Goal: Answer question/provide support

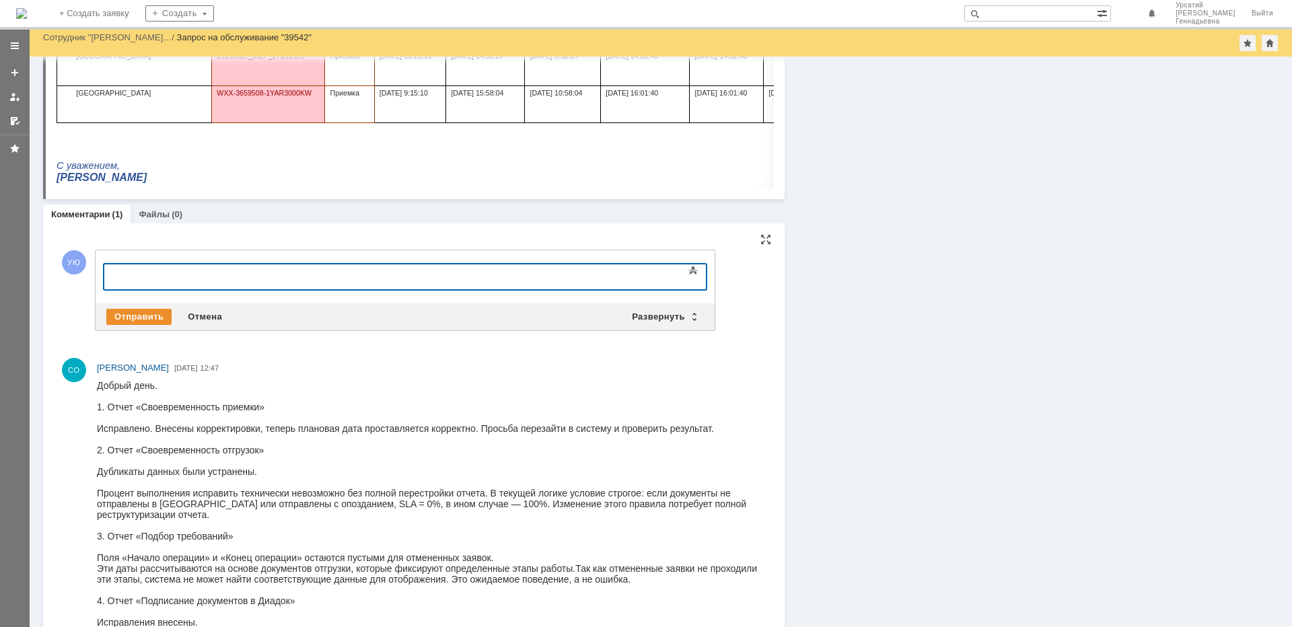
click at [139, 273] on div at bounding box center [213, 275] width 191 height 11
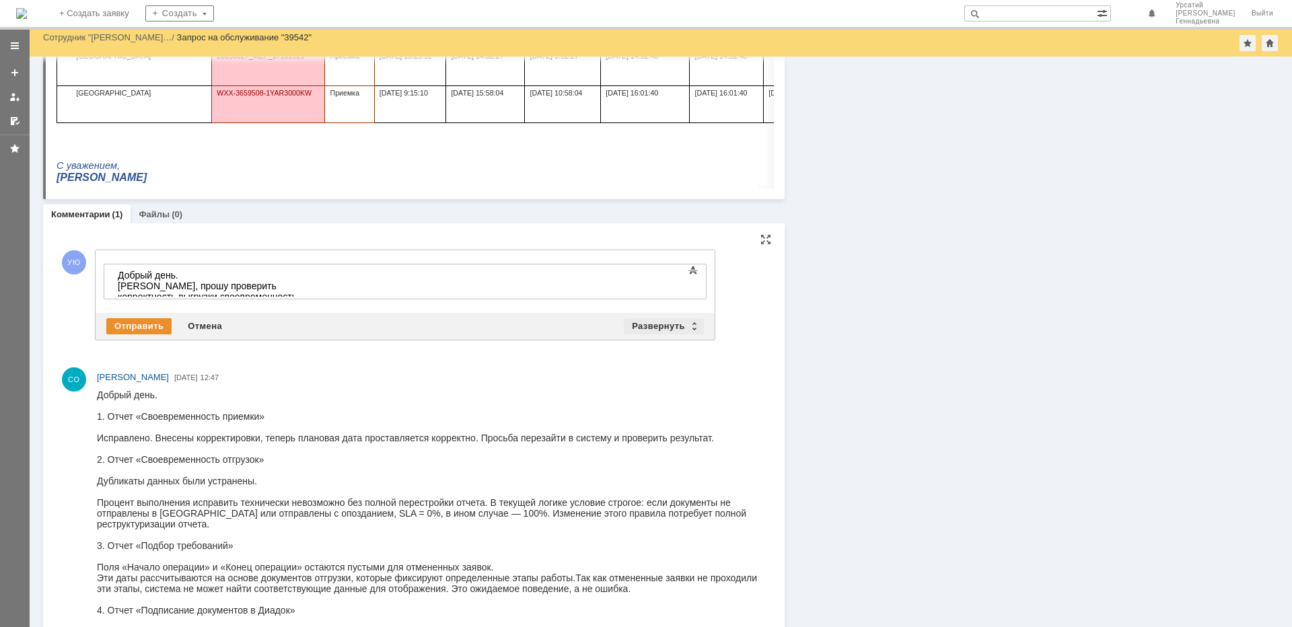
click at [653, 320] on div "Развернуть" at bounding box center [664, 326] width 80 height 16
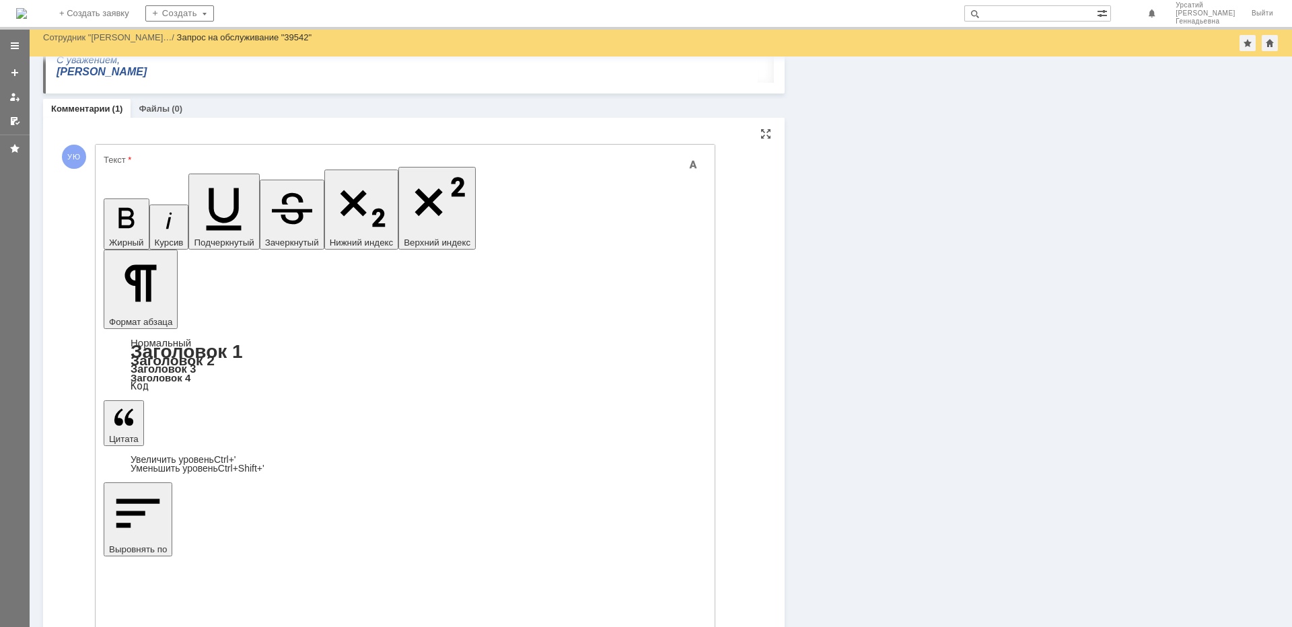
scroll to position [1259, 0]
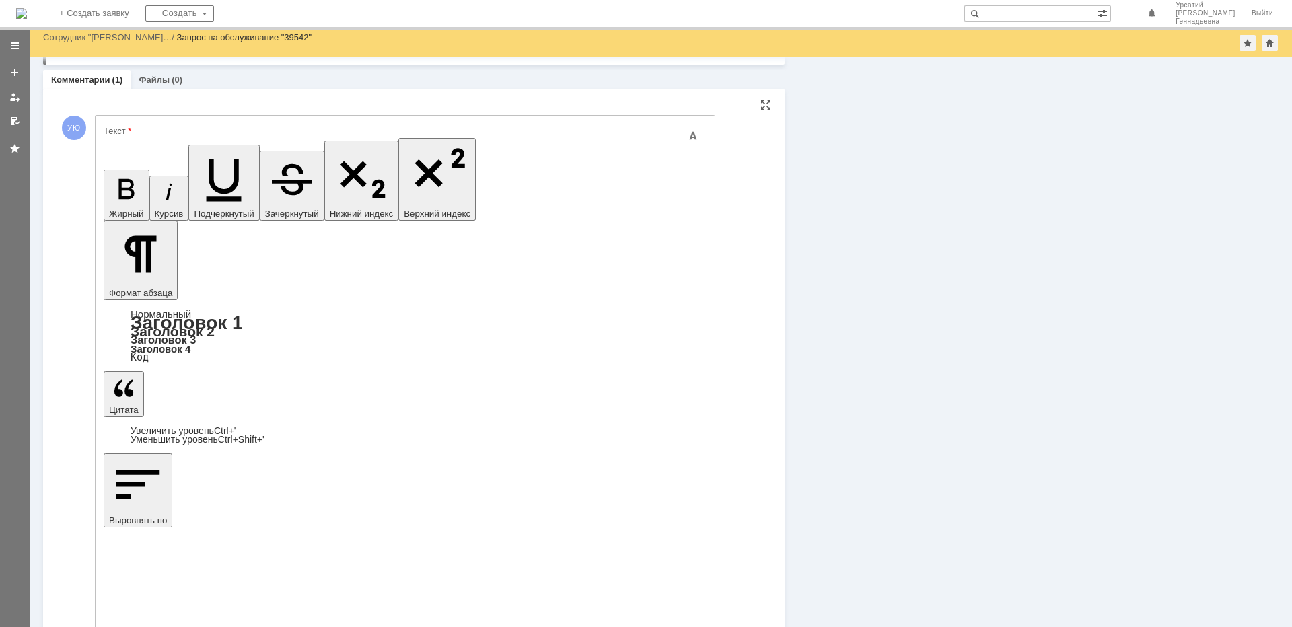
drag, startPoint x: 618, startPoint y: 3923, endPoint x: 94, endPoint y: 3761, distance: 548.7
copy body "Добрый день. [PERSON_NAME], прошу проверить корректность выгрузки своевременнос…"
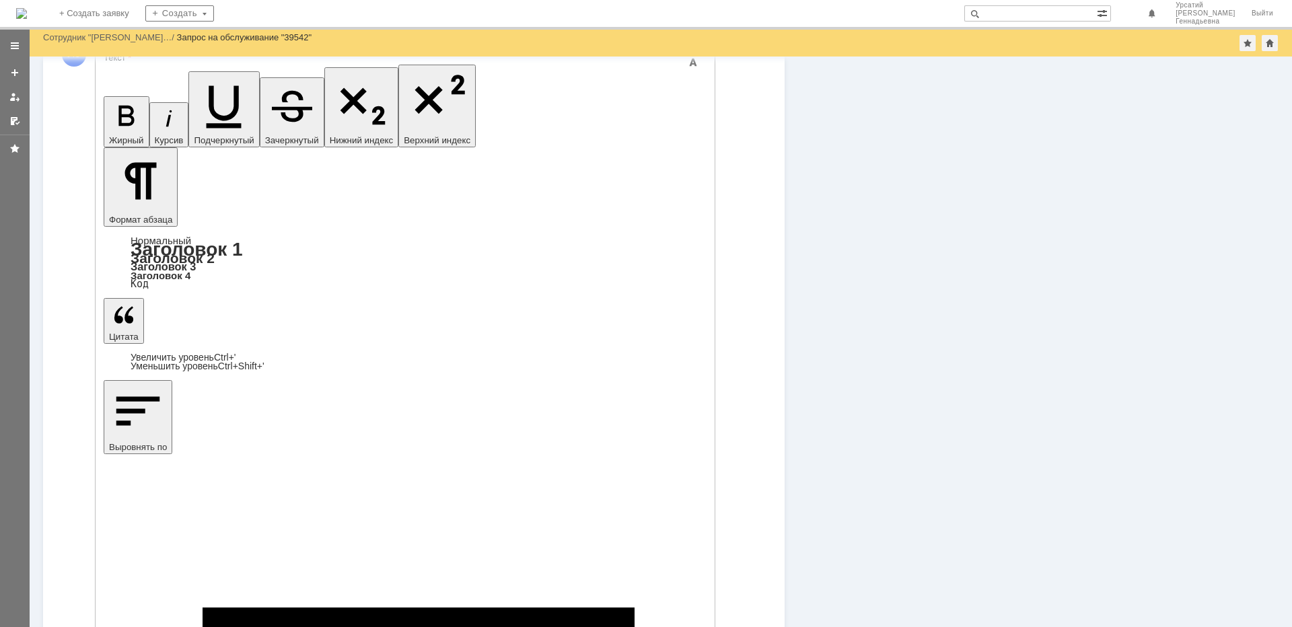
scroll to position [1335, 0]
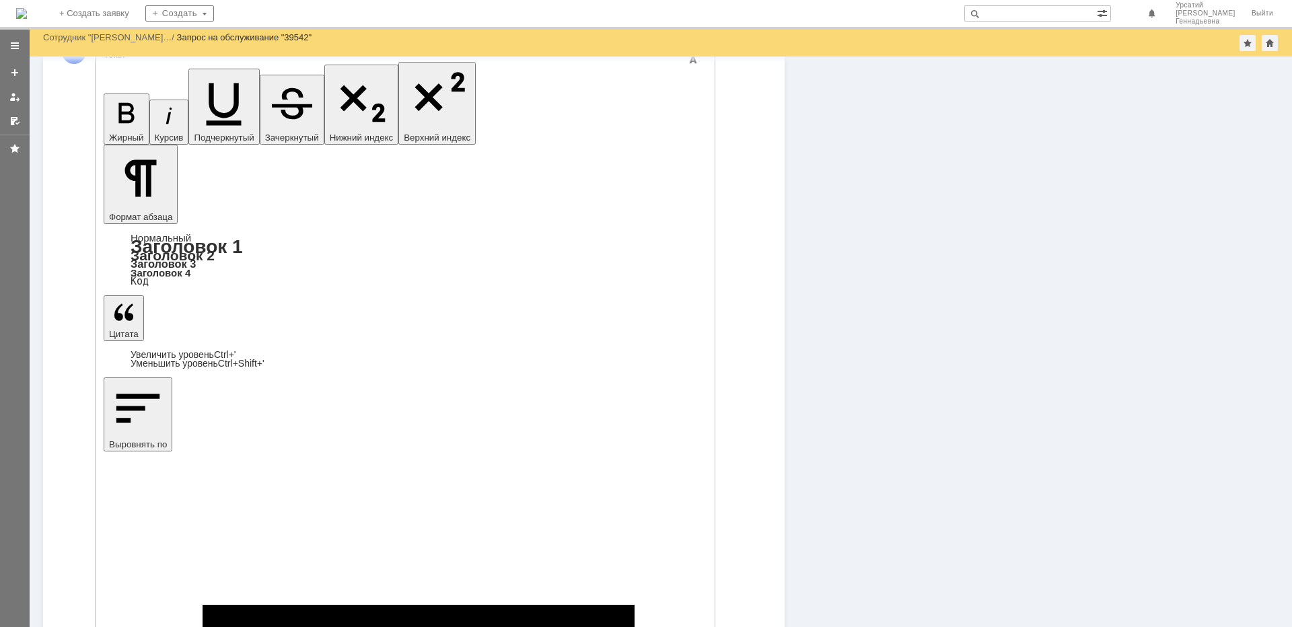
drag, startPoint x: 492, startPoint y: 4114, endPoint x: 473, endPoint y: 4123, distance: 21.7
copy div "В текущей логике условие строгое: если документы не отправлены в [GEOGRAPHIC_DA…"
